Goal: Transaction & Acquisition: Purchase product/service

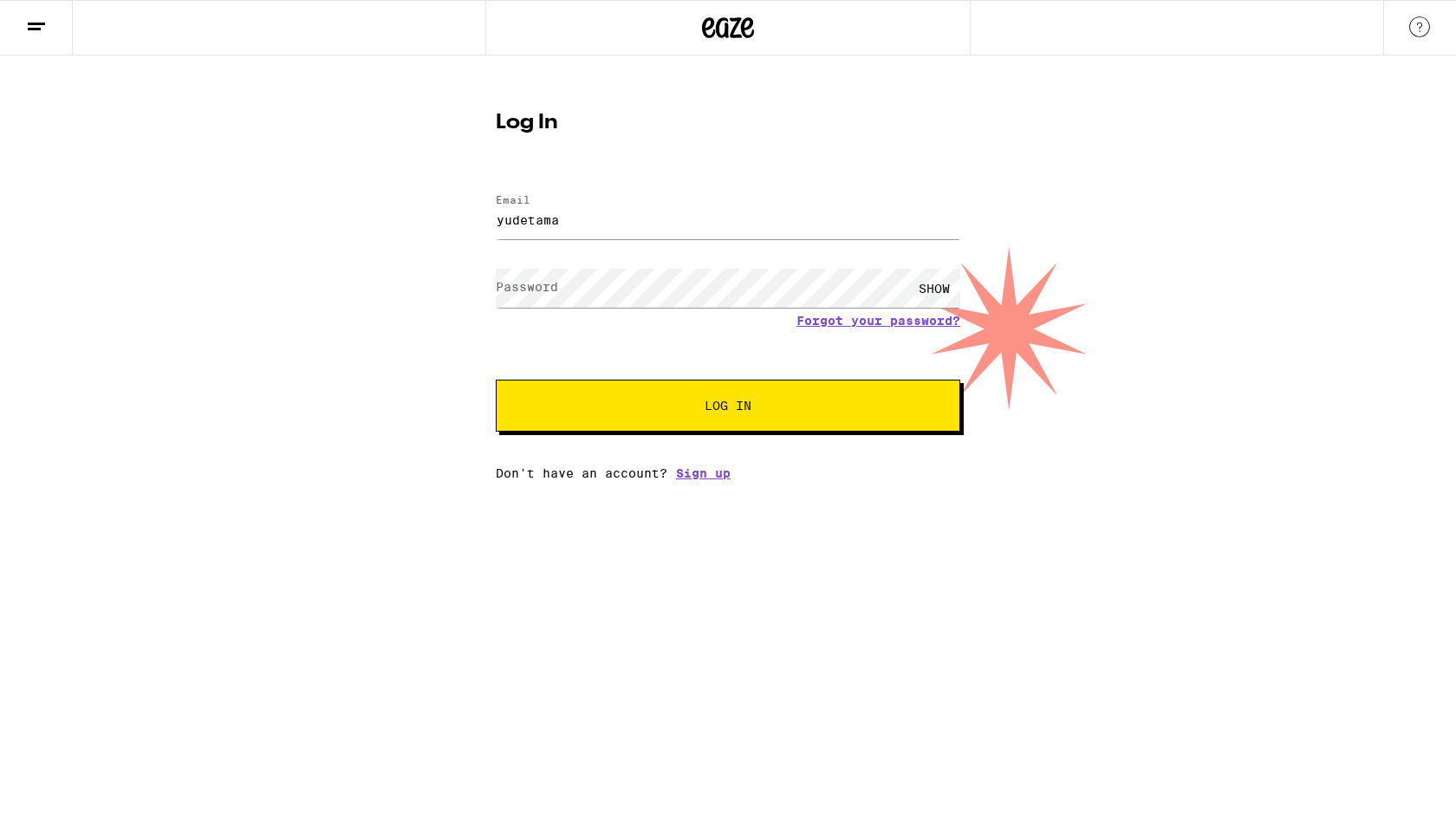
type input "yudetama"
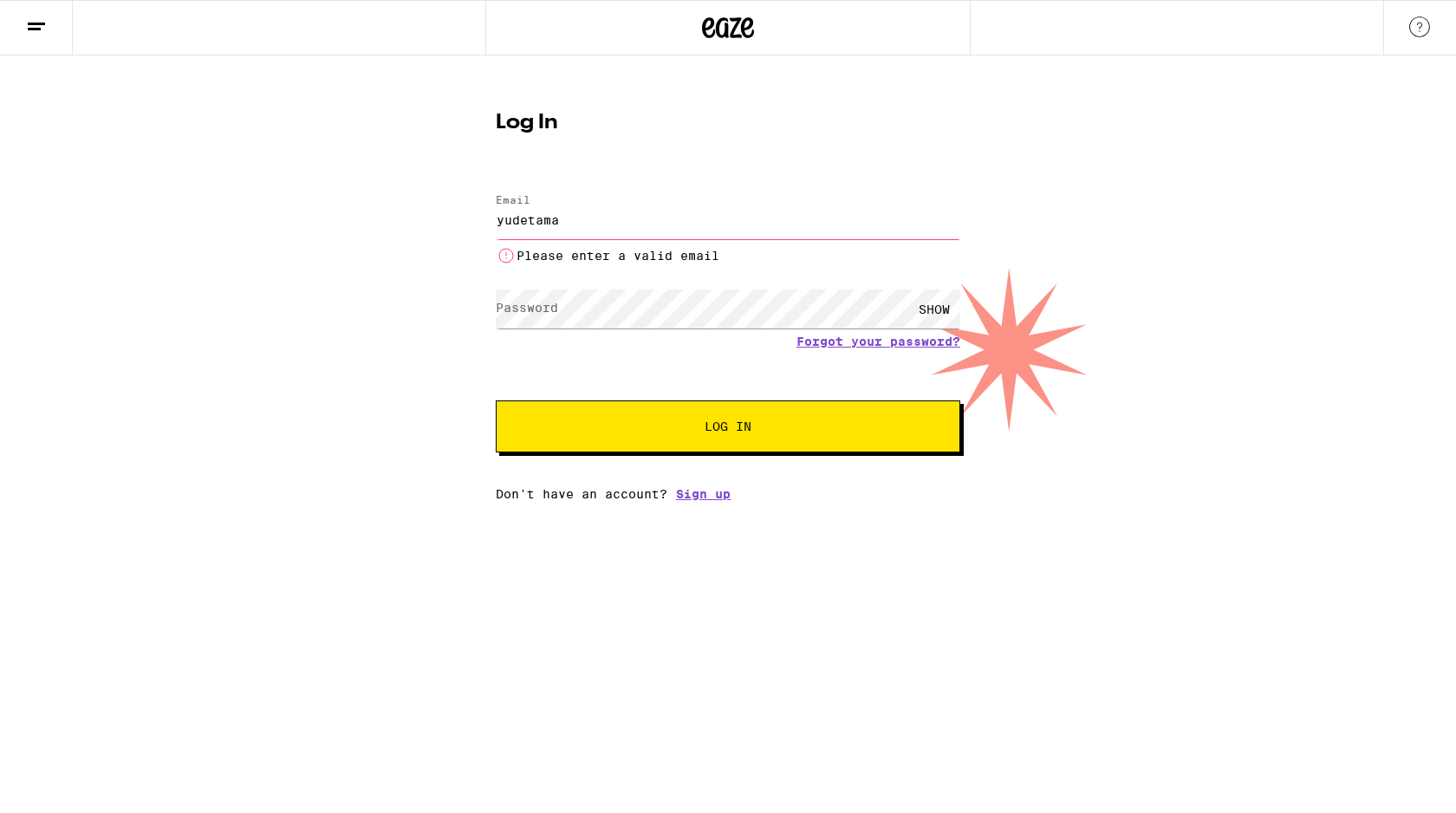
click at [750, 47] on div at bounding box center [728, 28] width 486 height 56
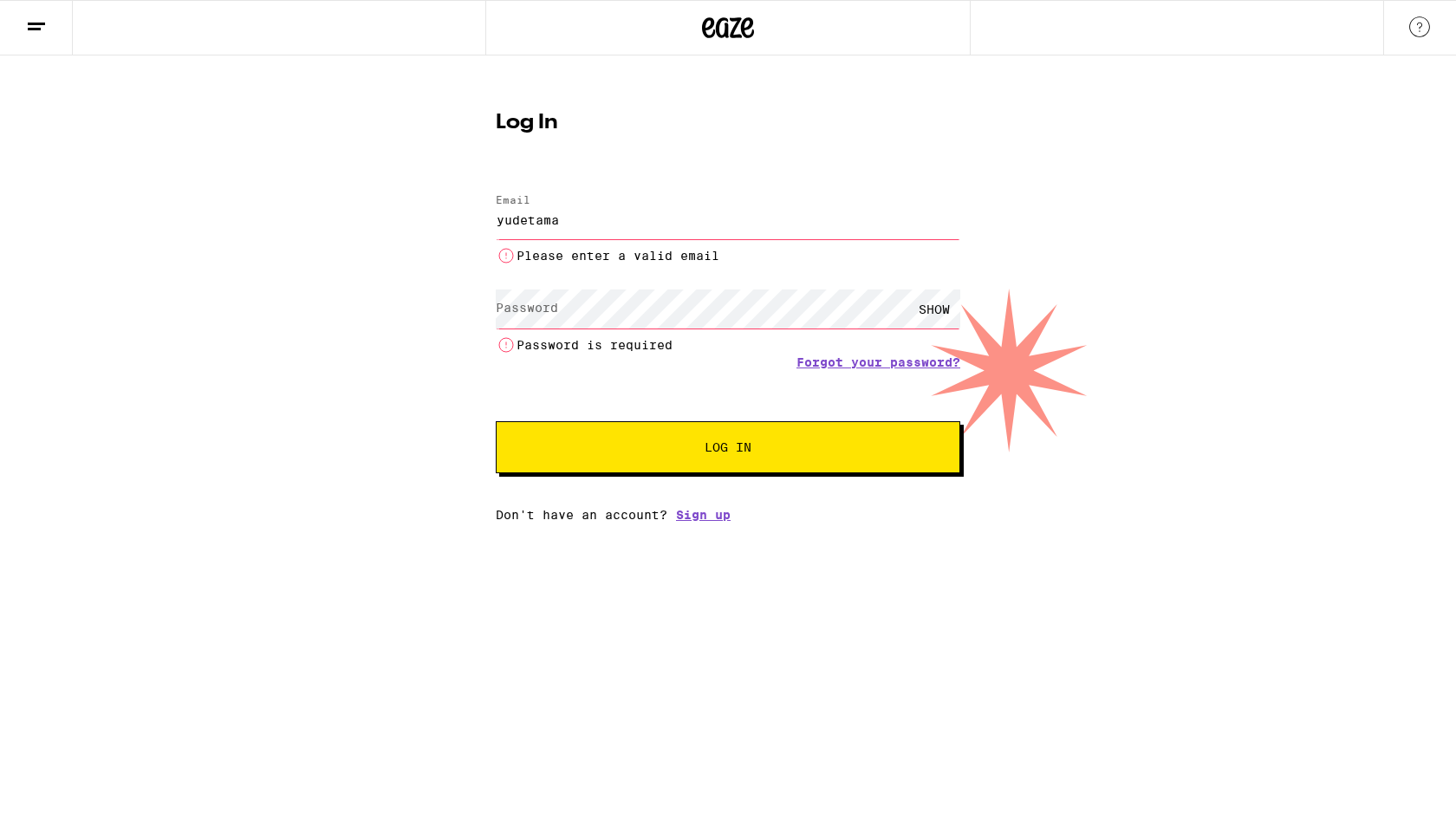
click at [745, 39] on icon at bounding box center [728, 28] width 52 height 31
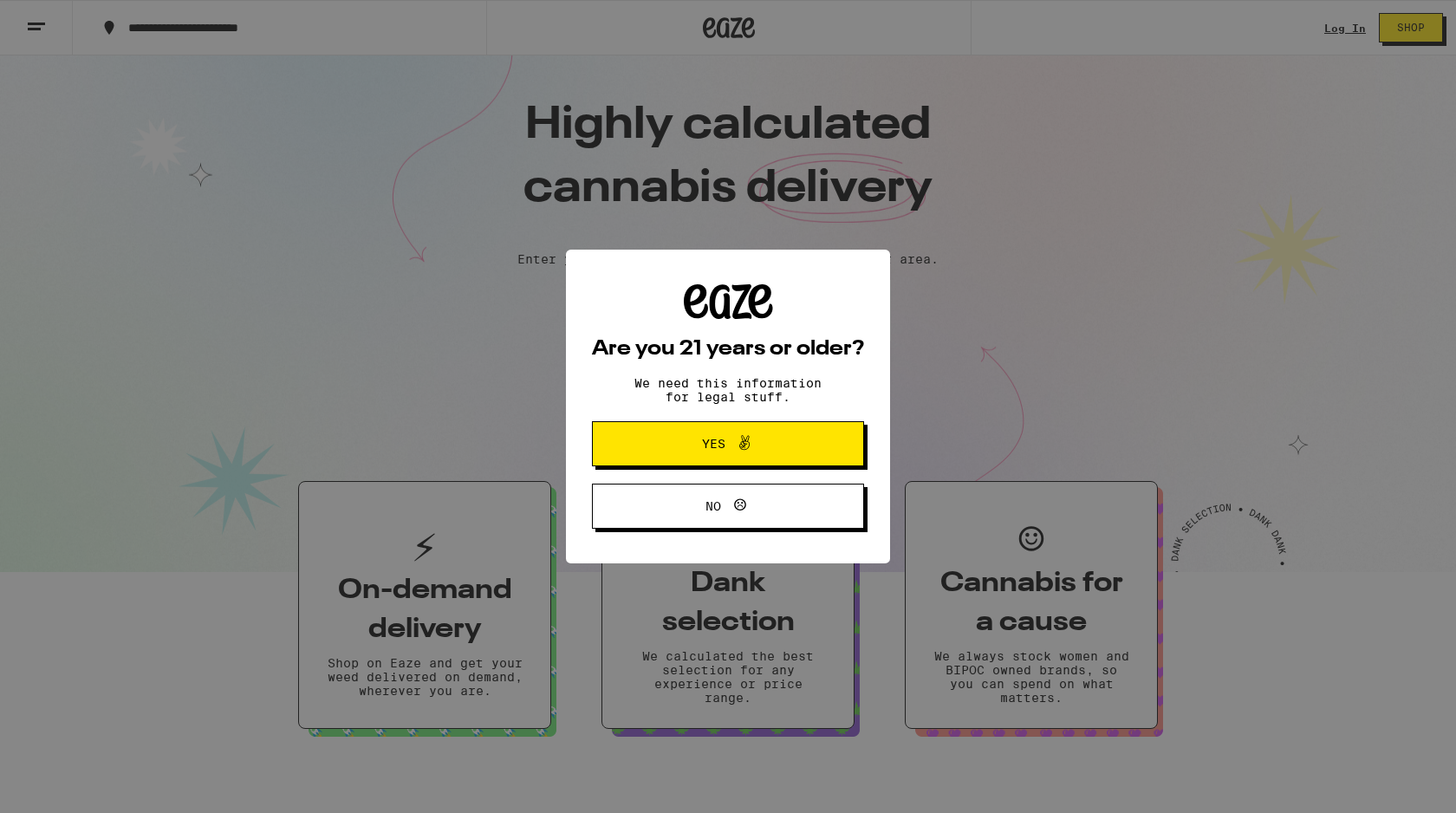
click at [759, 458] on button "Yes" at bounding box center [727, 443] width 272 height 45
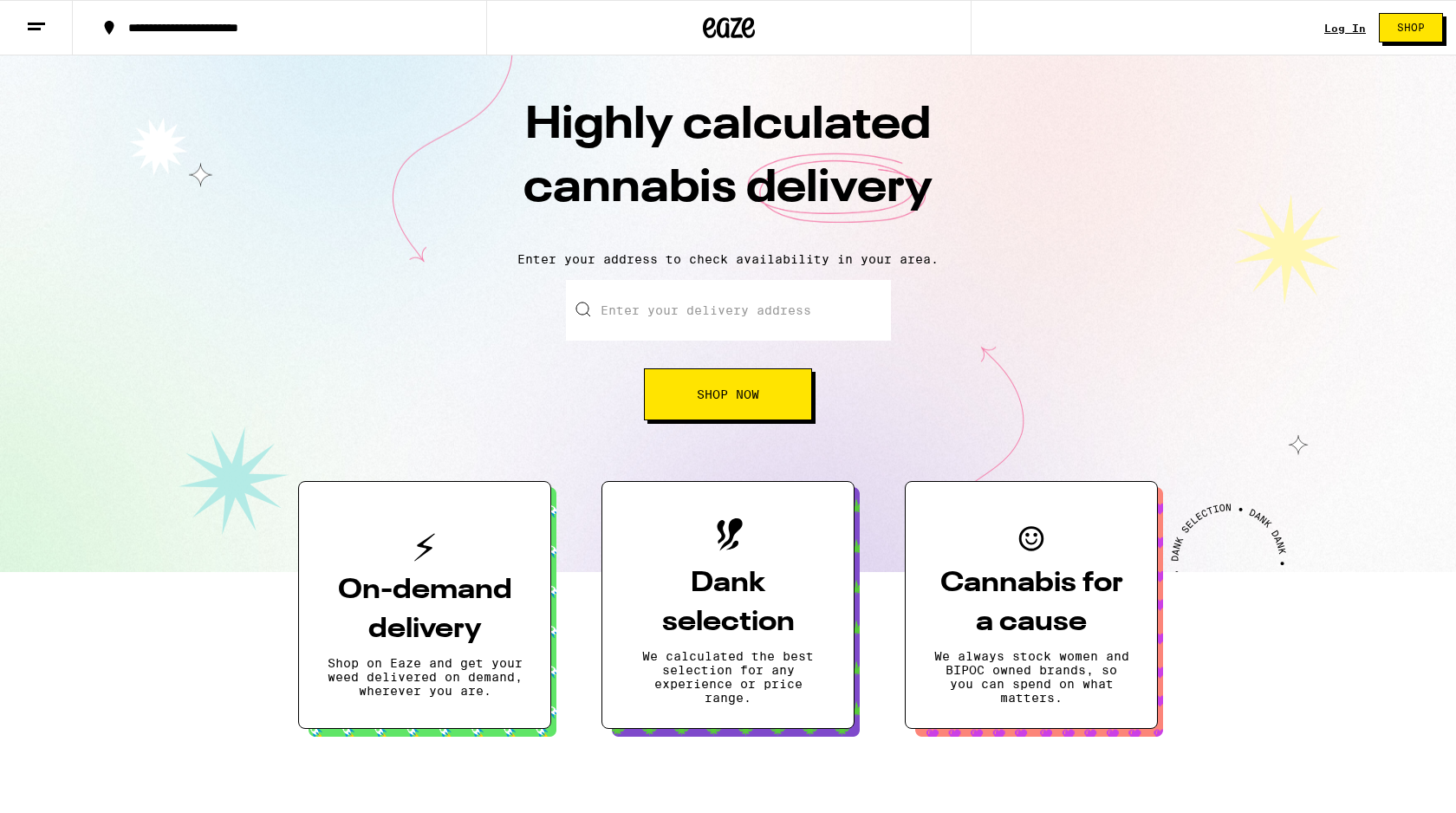
click at [723, 317] on input "Enter your delivery address" at bounding box center [728, 310] width 325 height 61
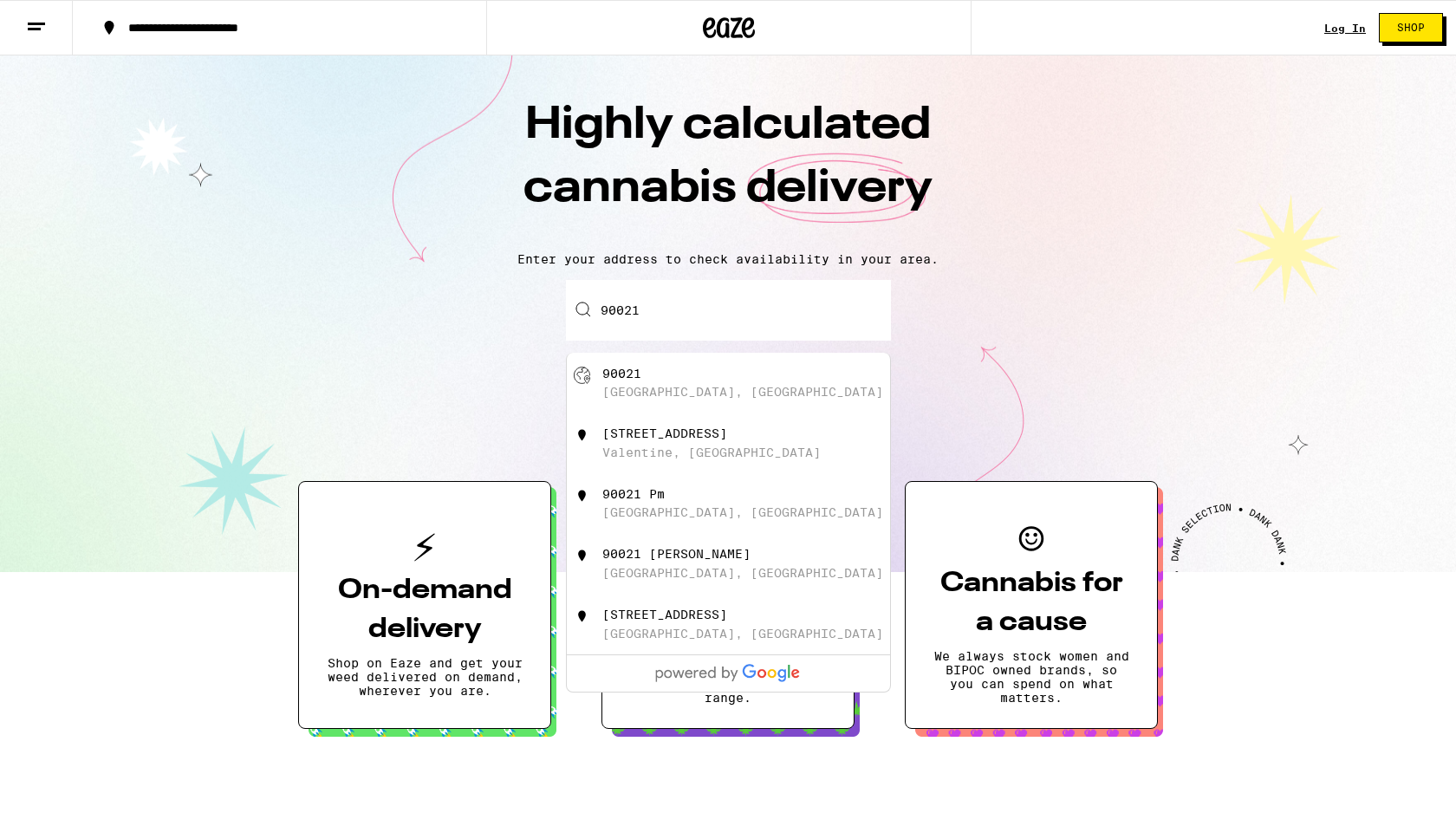
click at [705, 384] on div "[GEOGRAPHIC_DATA], [GEOGRAPHIC_DATA]" at bounding box center [757, 382] width 310 height 33
type input "[GEOGRAPHIC_DATA]"
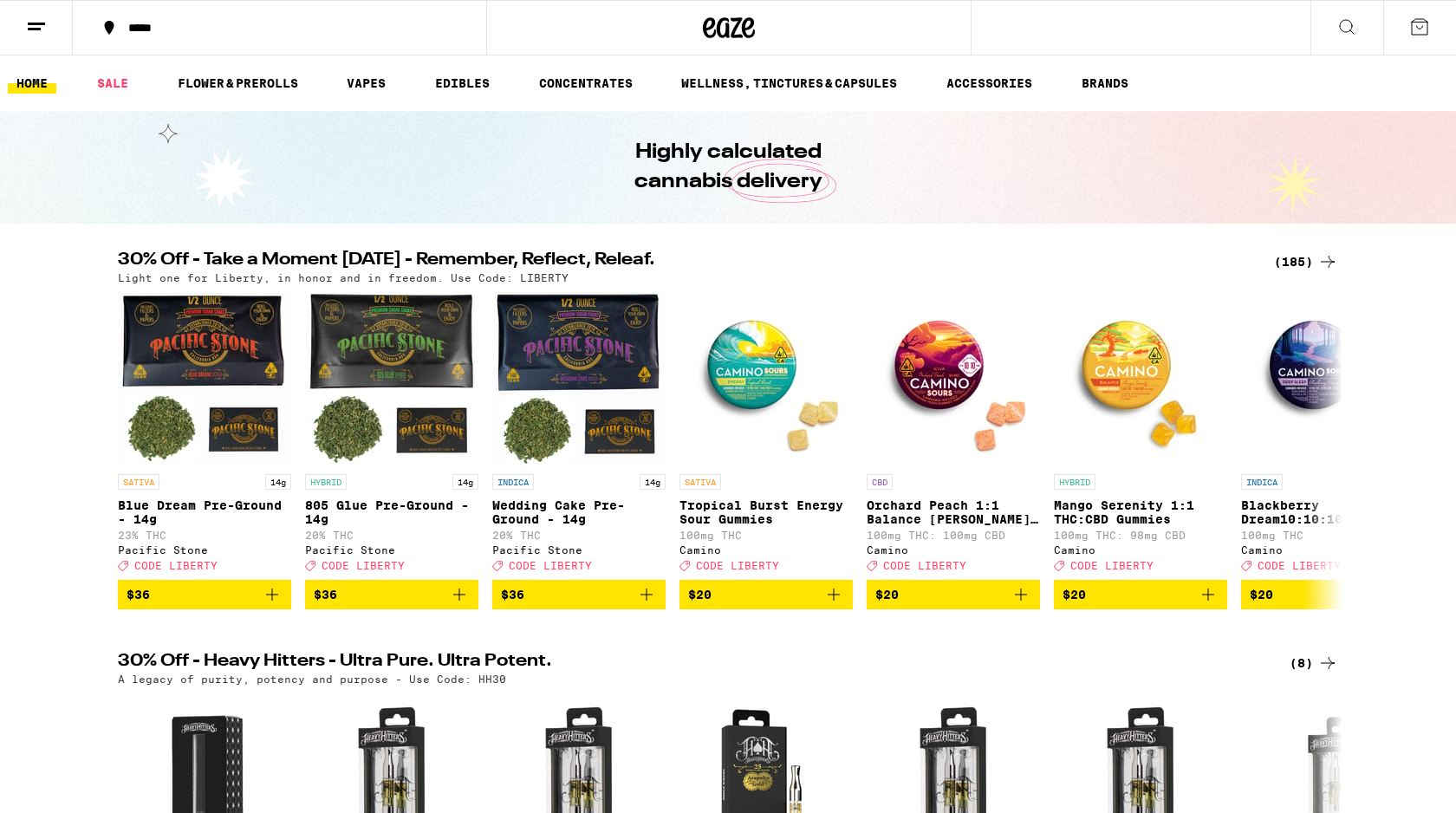
click at [1303, 263] on div "(185)" at bounding box center [1305, 261] width 64 height 21
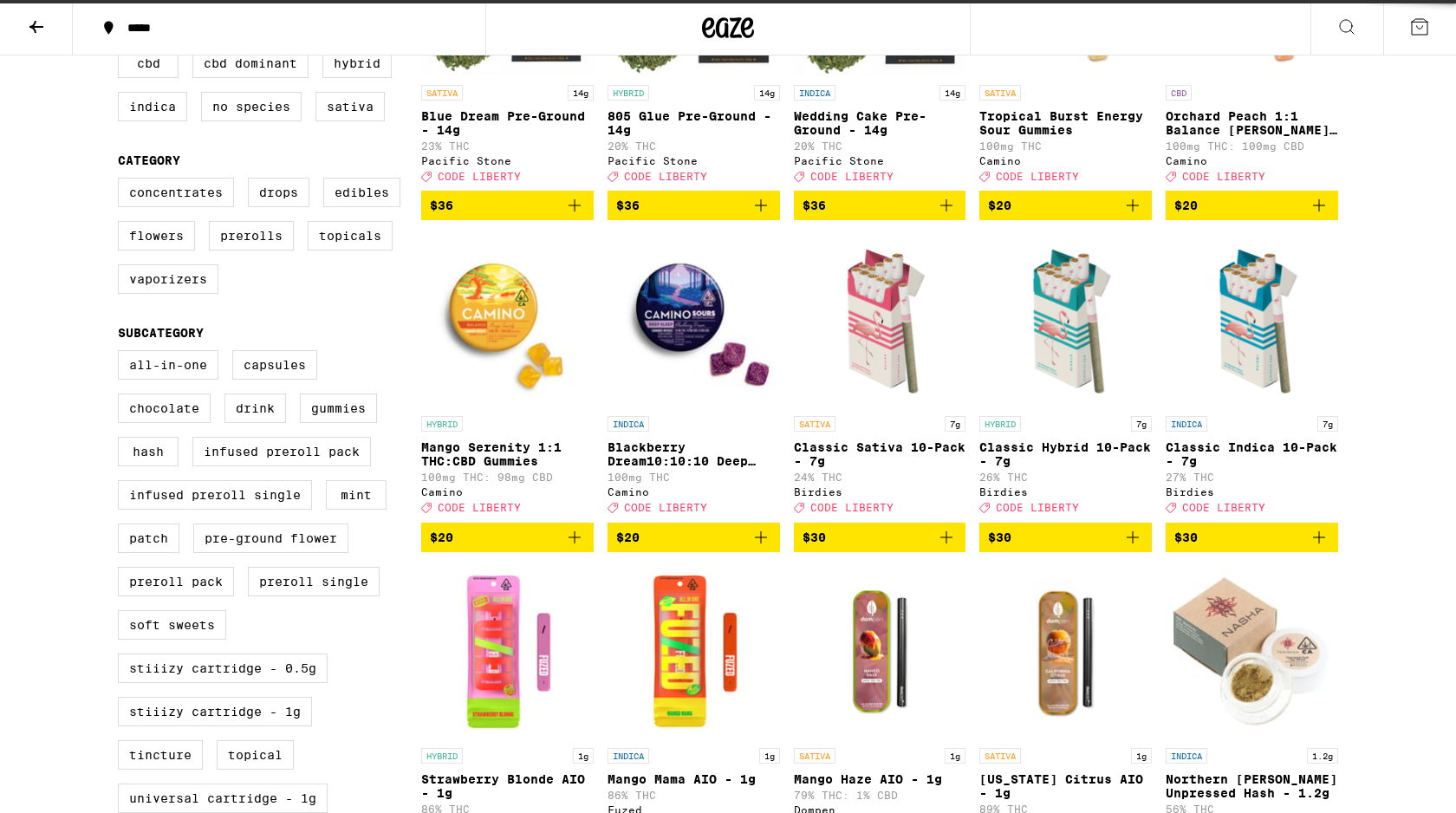
scroll to position [6, 0]
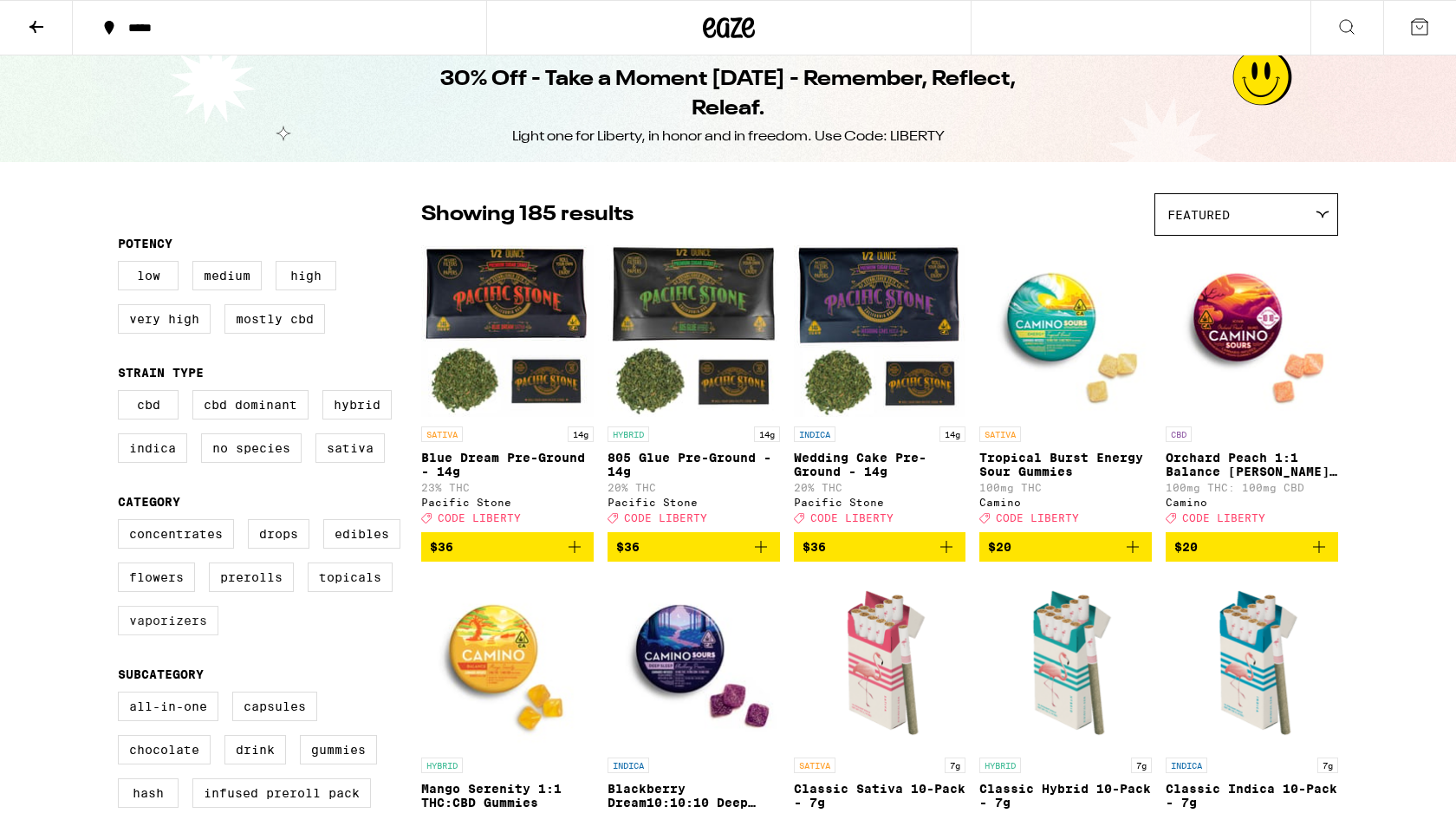
click at [197, 635] on label "Vaporizers" at bounding box center [168, 620] width 101 height 30
click at [122, 522] on input "Vaporizers" at bounding box center [121, 521] width 1 height 1
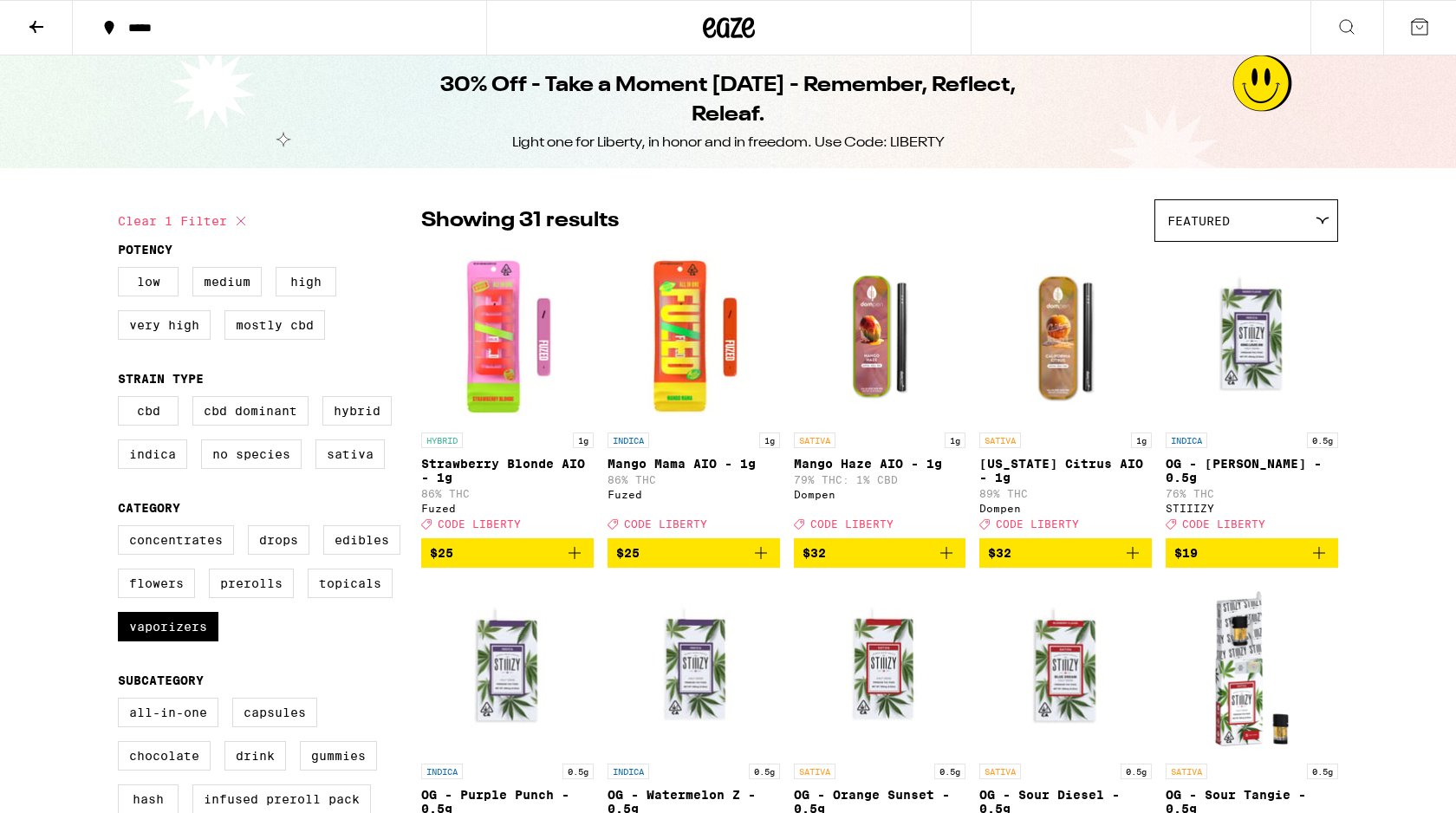
click at [236, 226] on icon at bounding box center [241, 221] width 21 height 21
checkbox input "false"
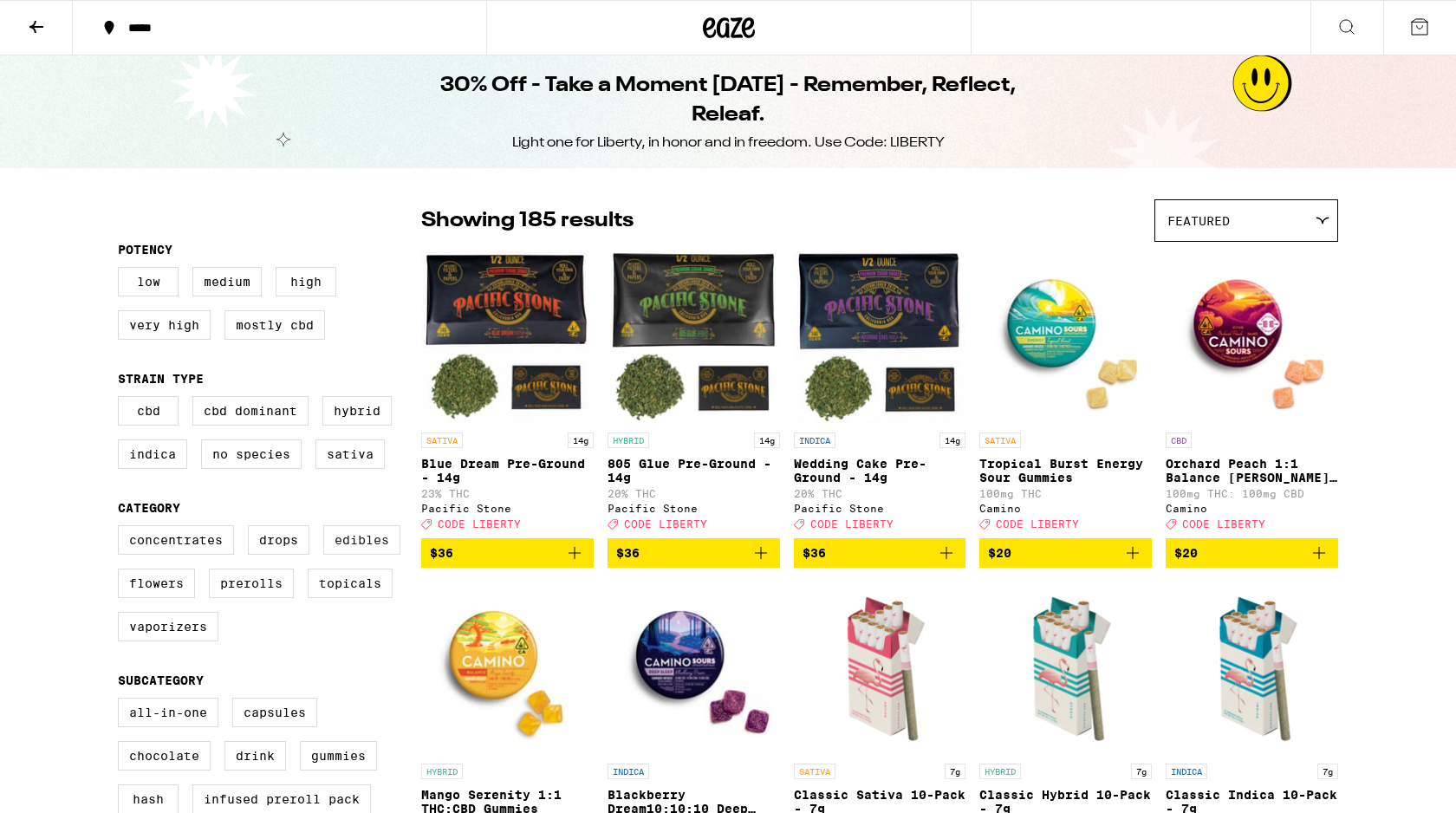
click at [344, 546] on label "Edibles" at bounding box center [362, 539] width 77 height 30
click at [122, 529] on input "Edibles" at bounding box center [121, 528] width 1 height 1
checkbox input "true"
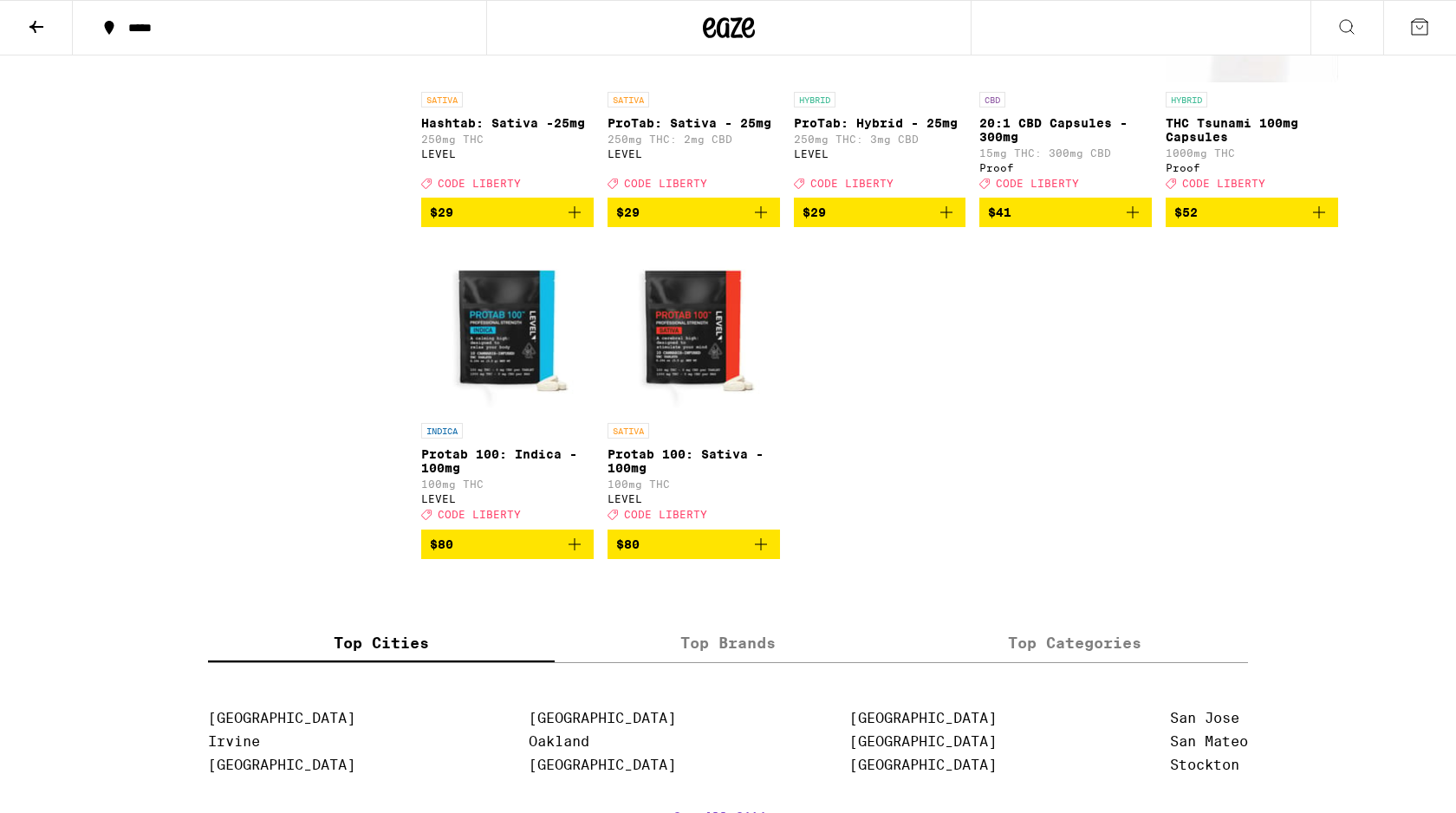
scroll to position [5309, 0]
